Goal: Task Accomplishment & Management: Use online tool/utility

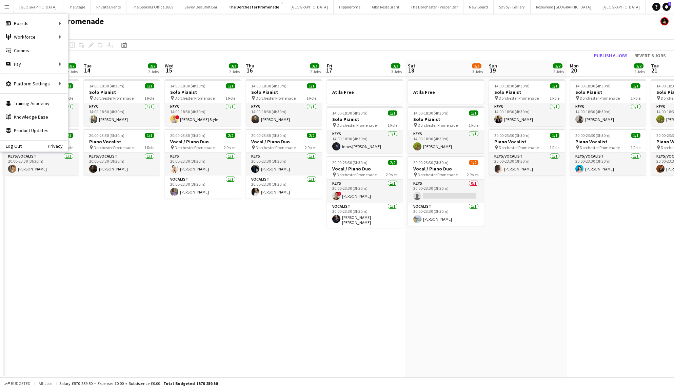
scroll to position [0, 180]
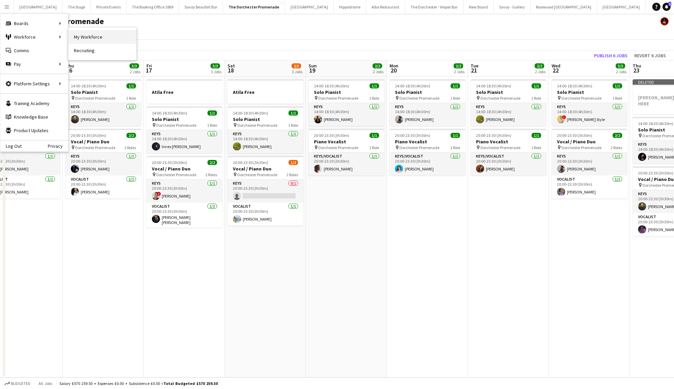
click at [125, 41] on link "My Workforce" at bounding box center [103, 37] width 68 height 14
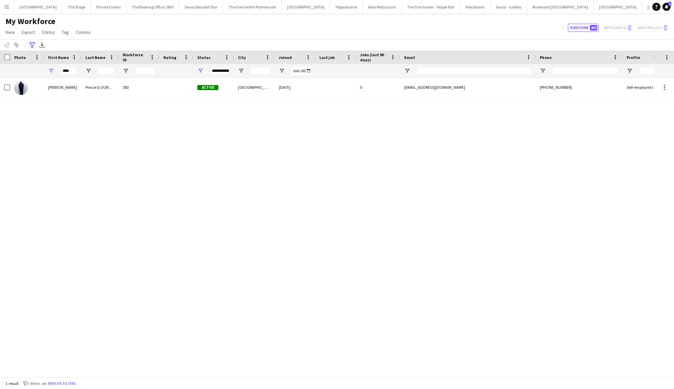
click at [33, 48] on div "Advanced filters" at bounding box center [32, 45] width 8 height 8
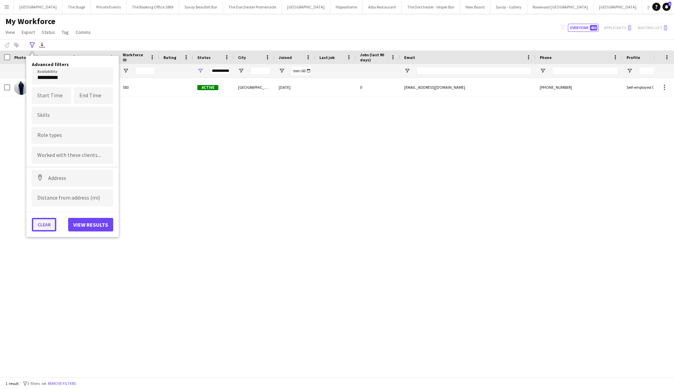
click at [46, 226] on button "Clear" at bounding box center [44, 225] width 24 height 14
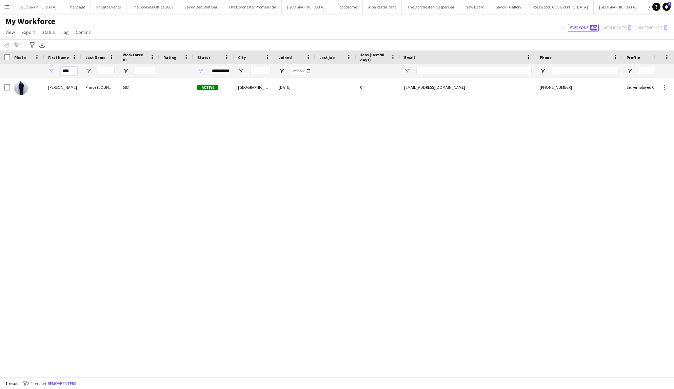
drag, startPoint x: 77, startPoint y: 73, endPoint x: 38, endPoint y: 70, distance: 39.2
click at [38, 70] on div "***" at bounding box center [367, 71] width 735 height 14
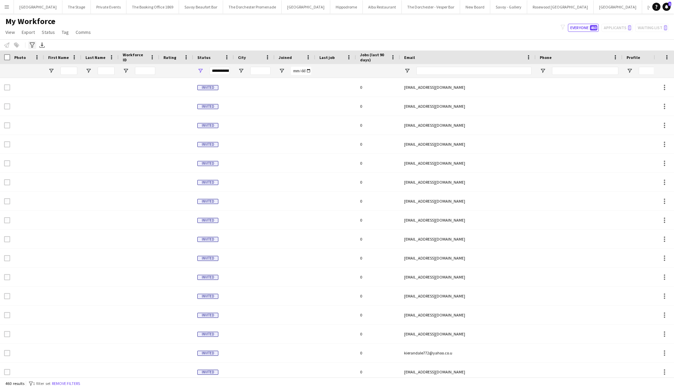
click at [32, 46] on icon "Advanced filters" at bounding box center [32, 44] width 5 height 5
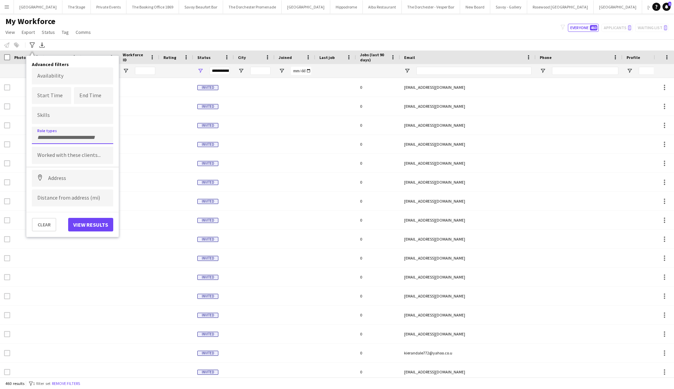
click at [45, 131] on div at bounding box center [72, 135] width 81 height 17
type input "*"
type input "*****"
click at [56, 188] on div "Vocalist" at bounding box center [72, 187] width 81 height 16
click at [81, 221] on button "View results" at bounding box center [90, 225] width 45 height 14
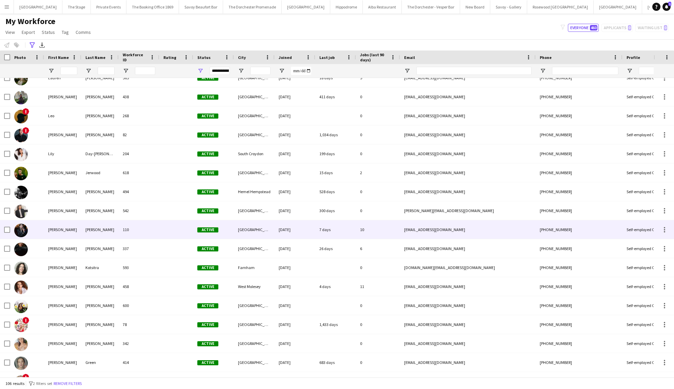
click at [82, 234] on div "[PERSON_NAME]" at bounding box center [99, 229] width 37 height 19
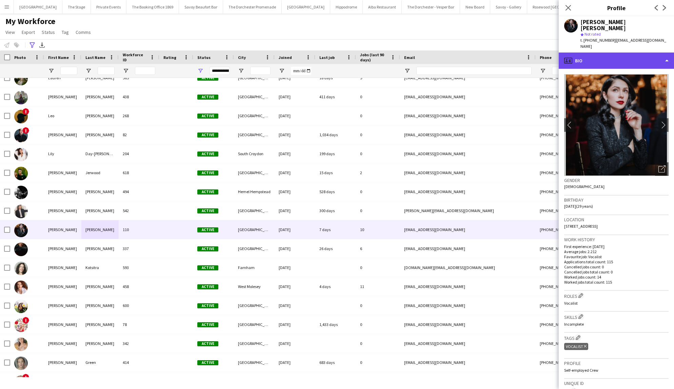
click at [598, 53] on div "profile Bio" at bounding box center [616, 61] width 115 height 16
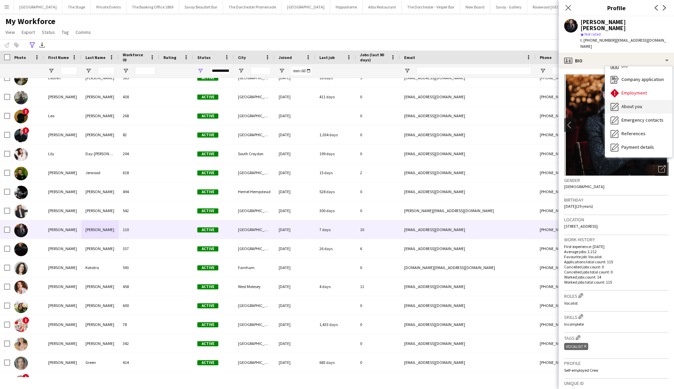
click at [623, 103] on span "About you" at bounding box center [632, 106] width 21 height 6
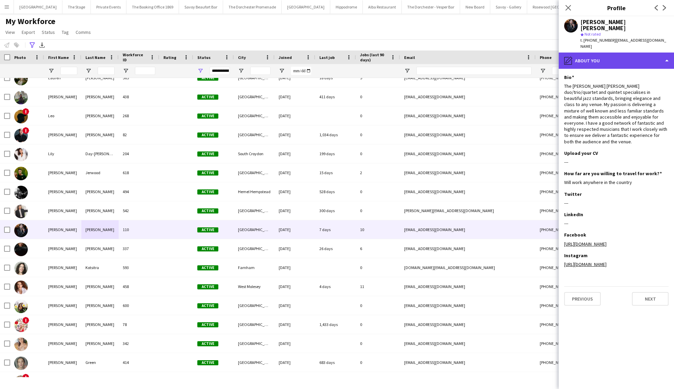
click at [609, 53] on div "pencil4 About you" at bounding box center [616, 61] width 115 height 16
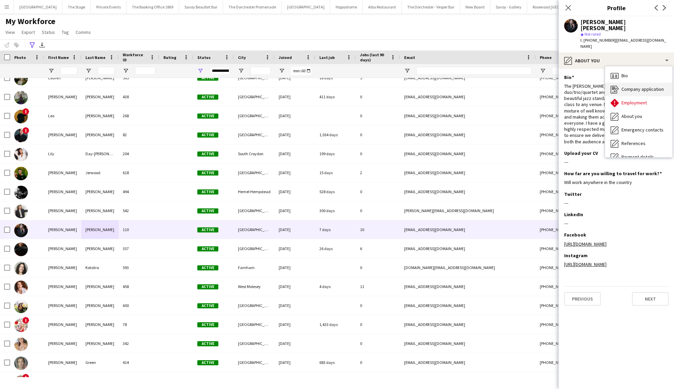
click at [621, 69] on div "Bio Bio" at bounding box center [638, 76] width 67 height 14
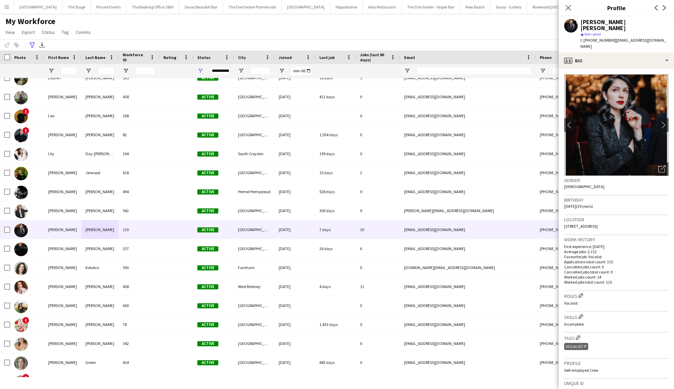
drag, startPoint x: 634, startPoint y: 215, endPoint x: 578, endPoint y: 213, distance: 56.0
click at [578, 215] on div "Location [STREET_ADDRESS]" at bounding box center [616, 225] width 104 height 20
click at [499, 30] on div "My Workforce View Views Default view New view Update view Delete view Edit name…" at bounding box center [337, 27] width 674 height 23
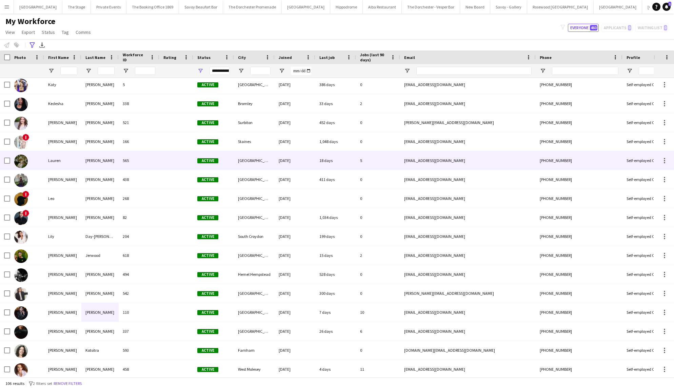
click at [167, 170] on div at bounding box center [176, 160] width 34 height 19
